Goal: Task Accomplishment & Management: Go to known website

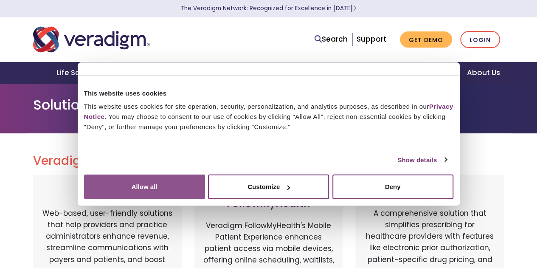
click at [205, 188] on button "Allow all" at bounding box center [144, 187] width 121 height 25
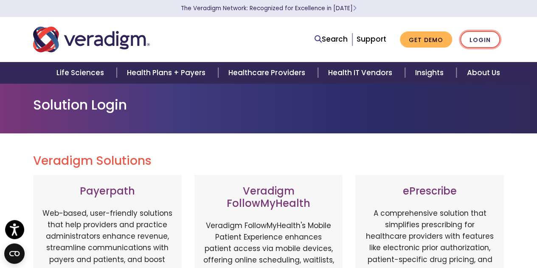
click at [485, 42] on link "Login" at bounding box center [480, 39] width 40 height 17
